Goal: Navigation & Orientation: Find specific page/section

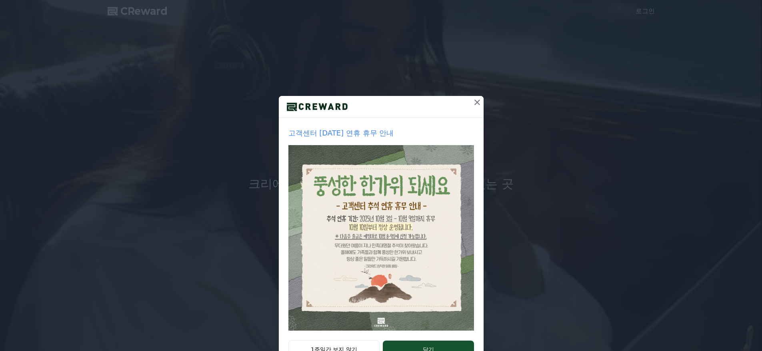
scroll to position [30, 0]
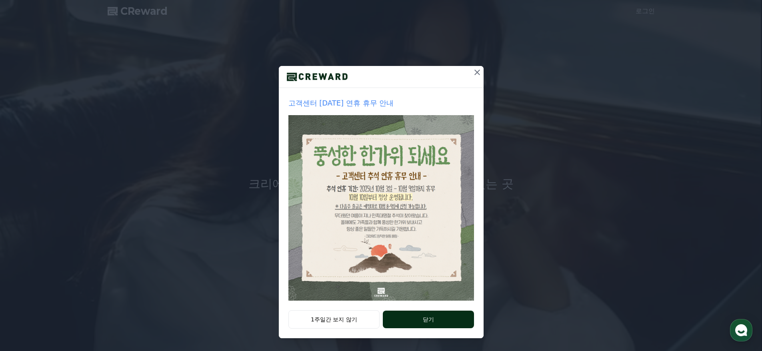
click at [410, 319] on button "닫기" at bounding box center [428, 320] width 91 height 18
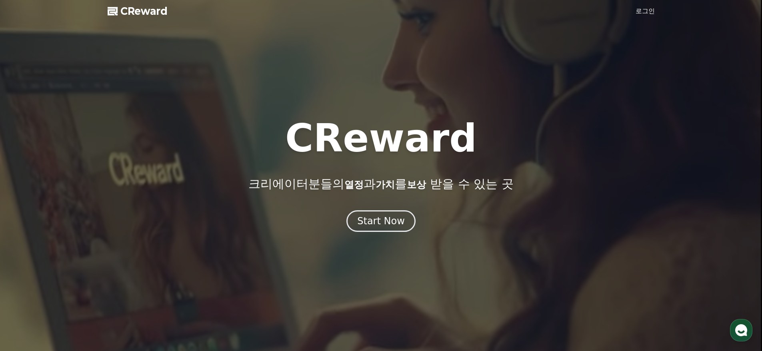
click at [643, 14] on link "로그인" at bounding box center [644, 11] width 19 height 10
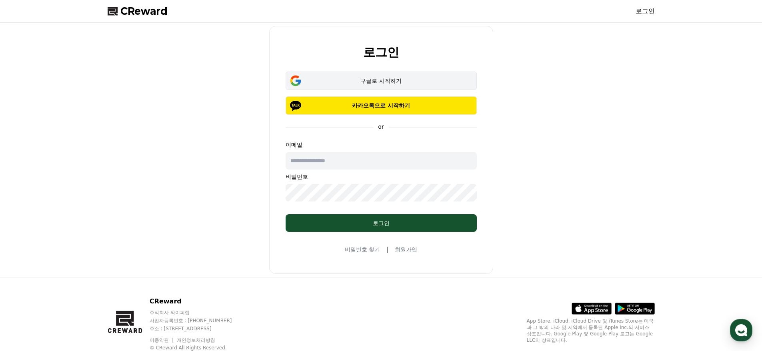
click at [395, 84] on div "구글로 시작하기" at bounding box center [381, 81] width 168 height 8
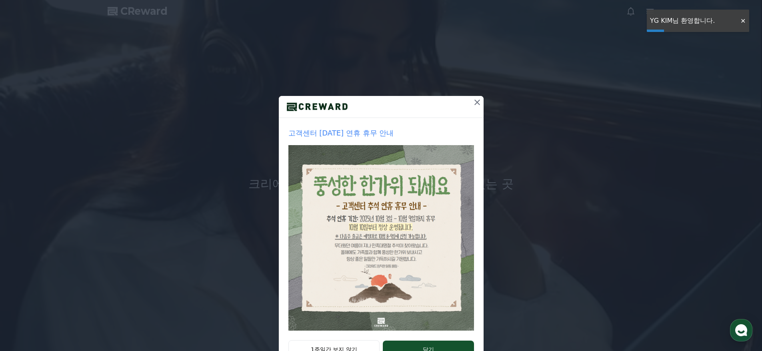
scroll to position [30, 0]
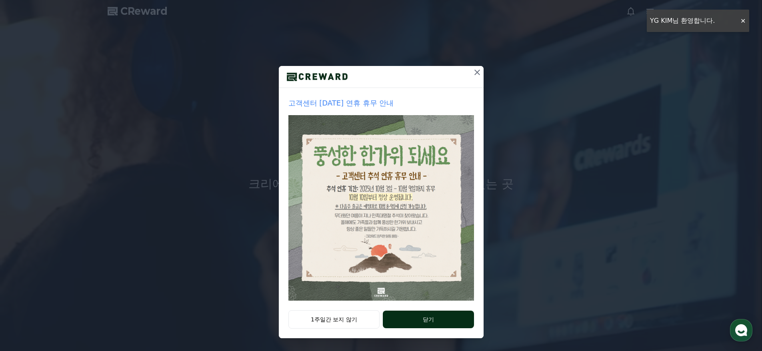
click at [429, 320] on button "닫기" at bounding box center [428, 320] width 91 height 18
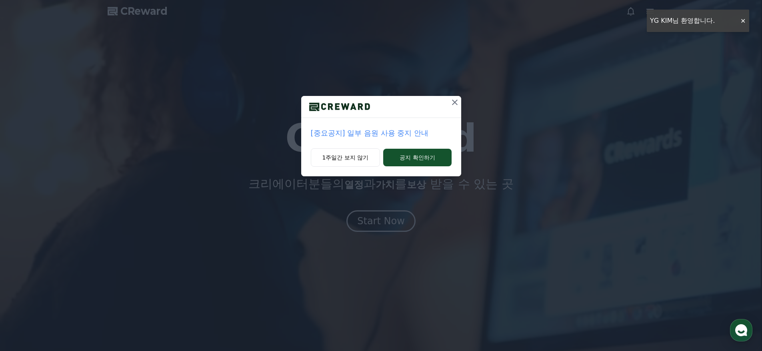
scroll to position [0, 0]
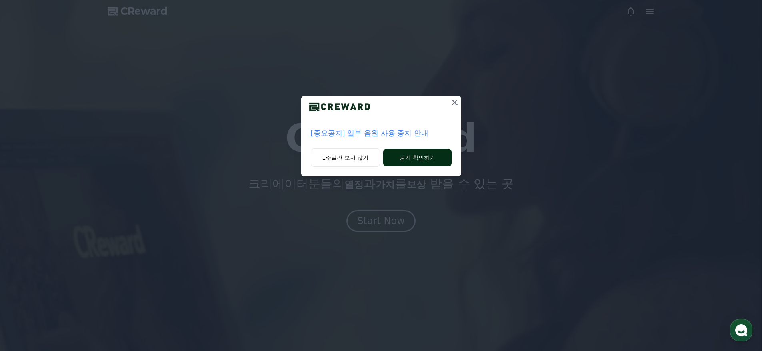
click at [413, 156] on button "공지 확인하기" at bounding box center [417, 158] width 68 height 18
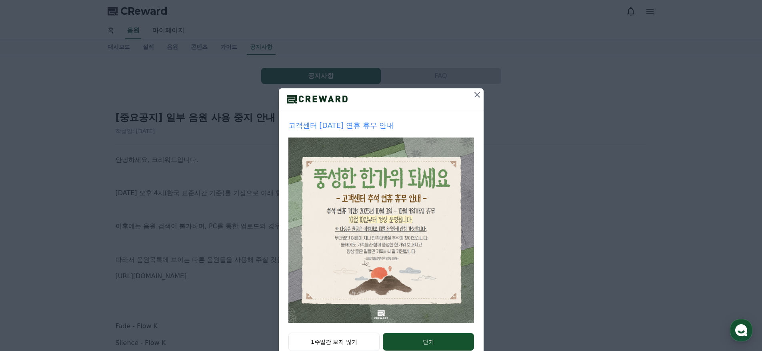
scroll to position [30, 0]
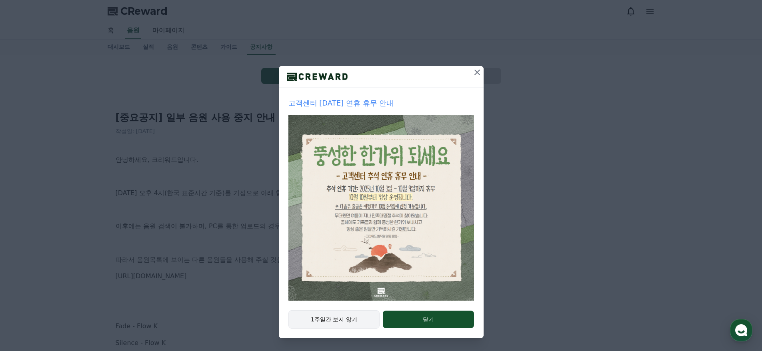
click at [339, 315] on button "1주일간 보지 않기" at bounding box center [334, 319] width 92 height 18
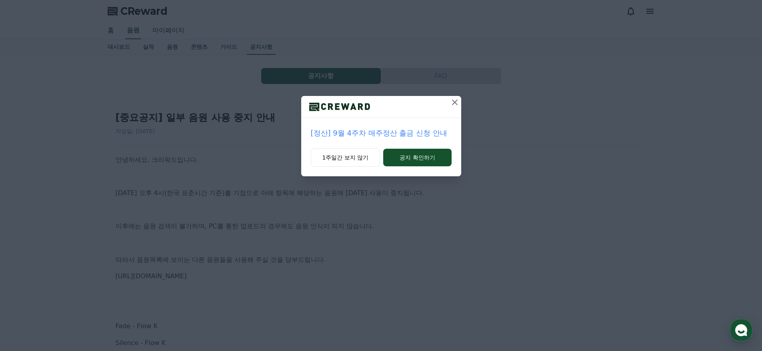
click at [453, 102] on icon at bounding box center [455, 103] width 10 height 10
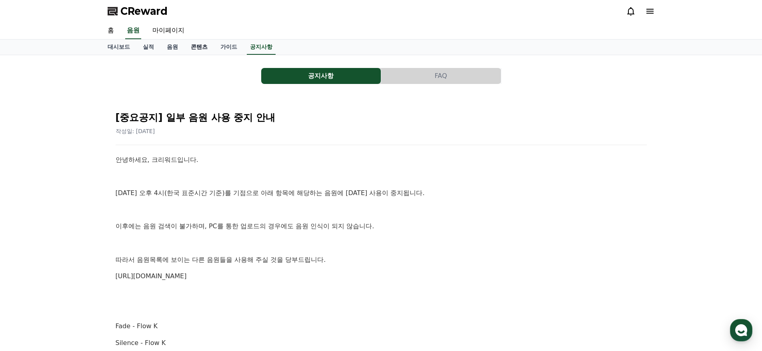
click at [196, 46] on link "콘텐츠" at bounding box center [199, 47] width 30 height 15
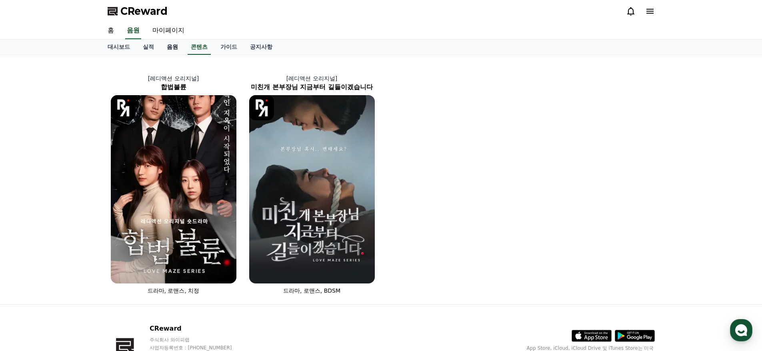
click at [172, 49] on link "음원" at bounding box center [172, 47] width 24 height 15
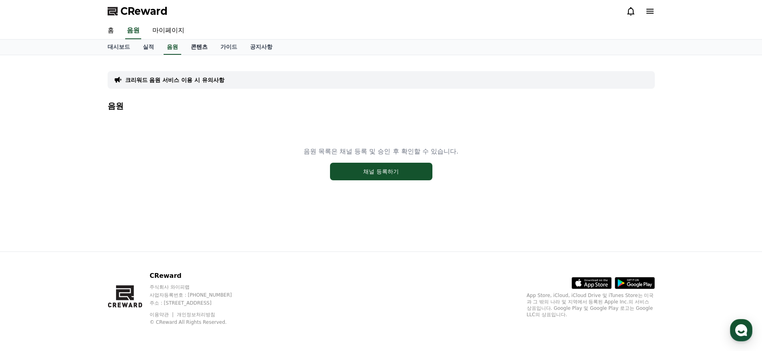
click at [199, 47] on link "콘텐츠" at bounding box center [199, 47] width 30 height 15
